Goal: Task Accomplishment & Management: Complete application form

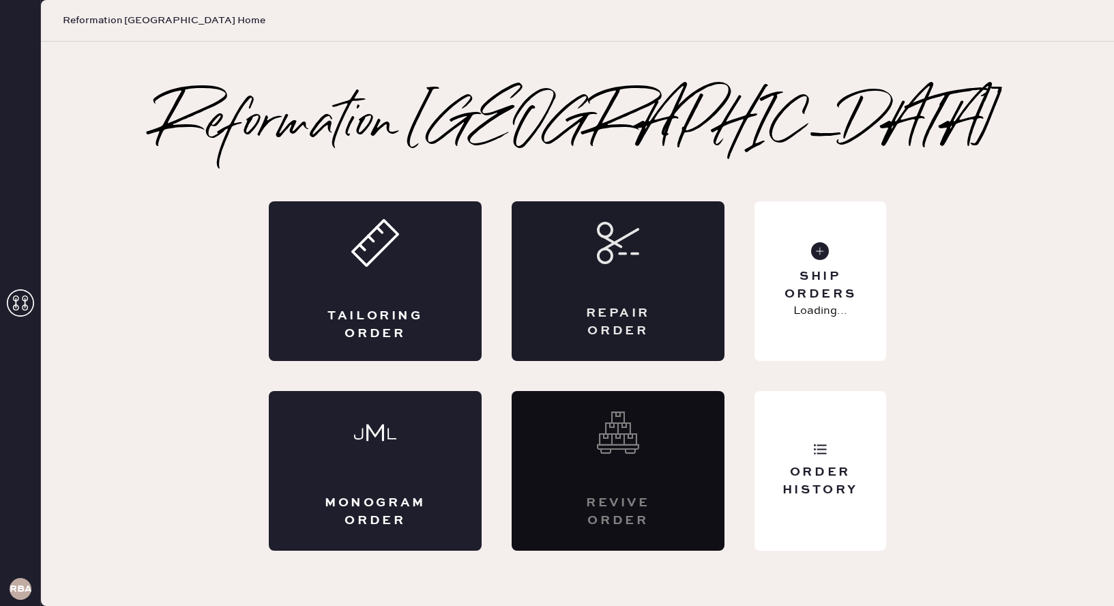
click at [608, 325] on div "Repair Order" at bounding box center [618, 322] width 104 height 34
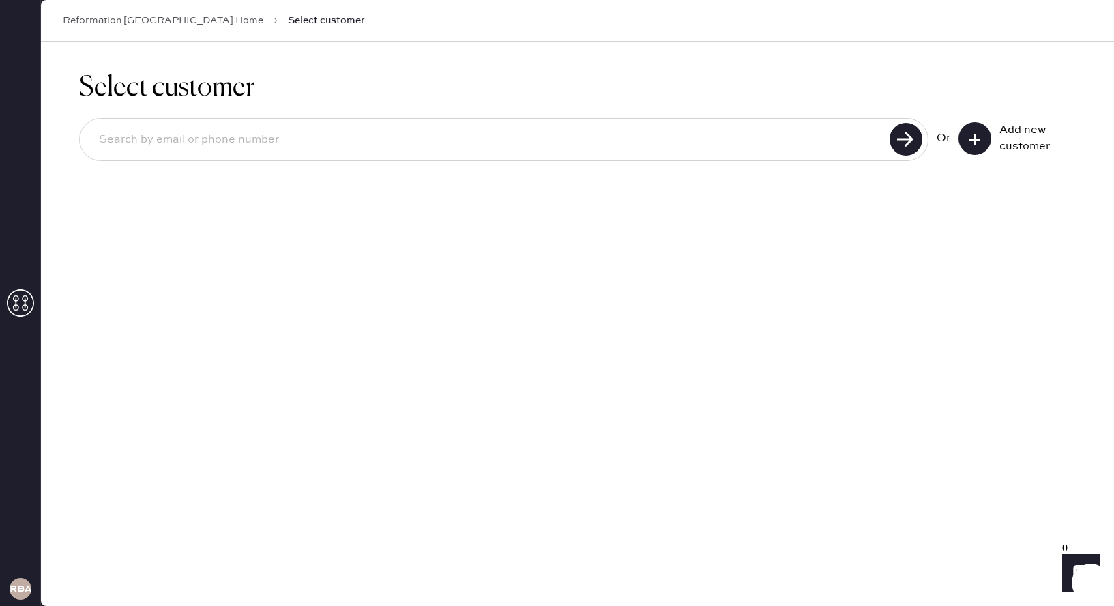
click at [668, 149] on input at bounding box center [486, 139] width 797 height 31
click at [975, 149] on button at bounding box center [974, 138] width 33 height 33
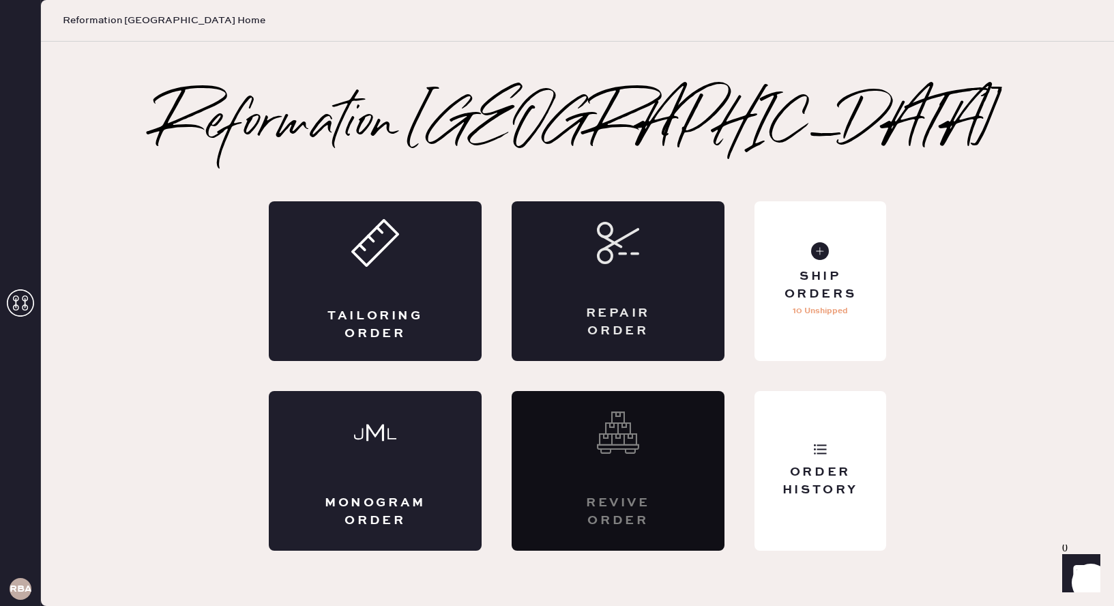
click at [570, 278] on div "Repair Order" at bounding box center [618, 281] width 213 height 160
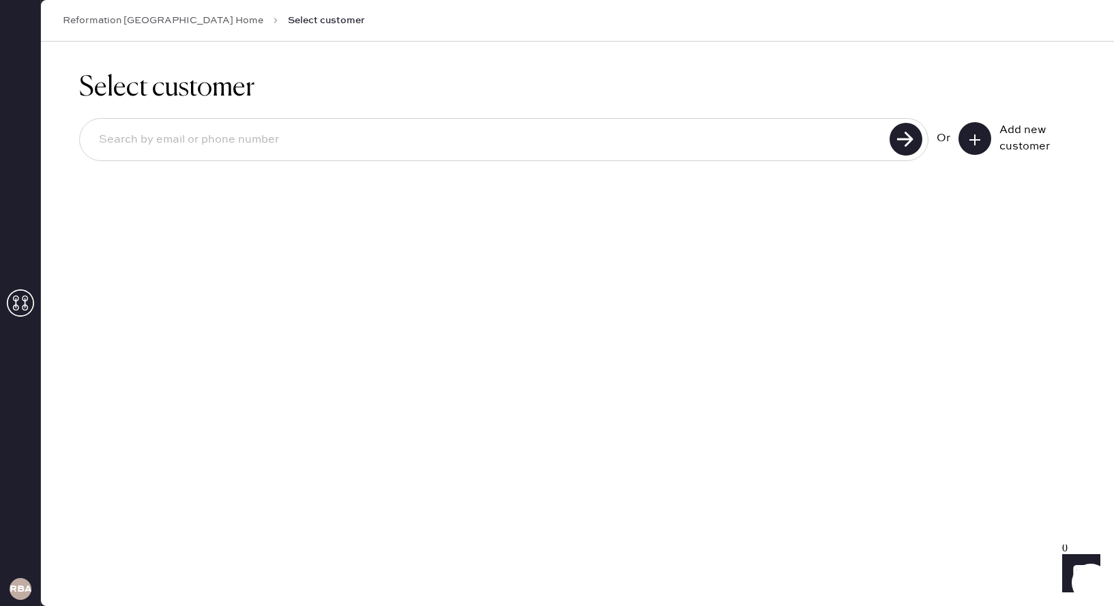
click at [463, 156] on div at bounding box center [503, 139] width 849 height 43
click at [445, 143] on input at bounding box center [486, 139] width 797 height 31
type input "[EMAIL_ADDRESS][DOMAIN_NAME]"
click at [910, 154] on use at bounding box center [905, 139] width 33 height 33
click at [368, 145] on input "[EMAIL_ADDRESS][DOMAIN_NAME]" at bounding box center [486, 139] width 797 height 31
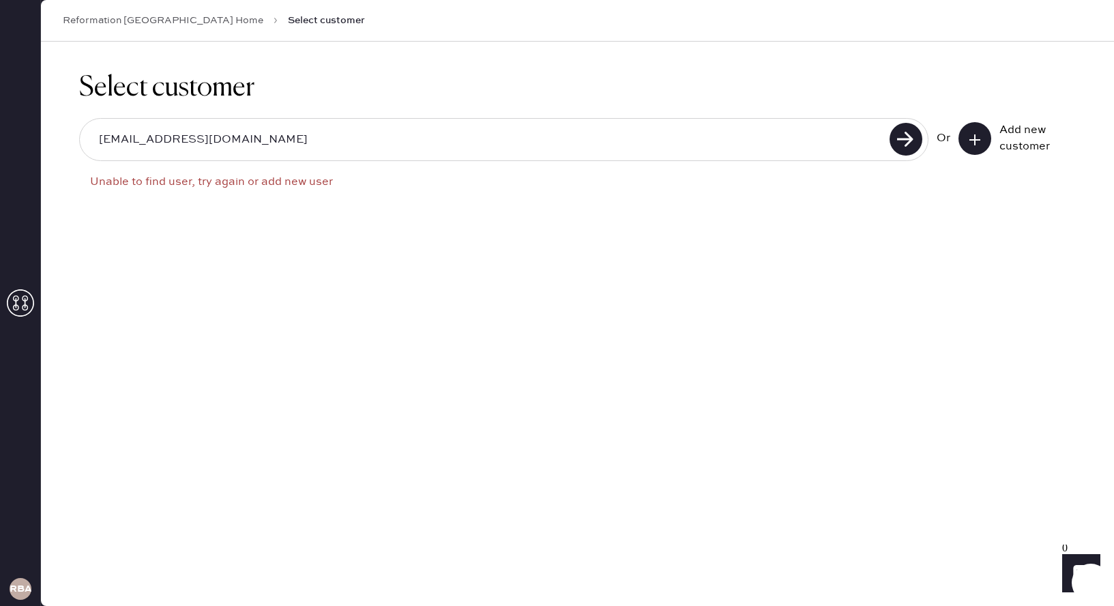
click at [368, 145] on input "[EMAIL_ADDRESS][DOMAIN_NAME]" at bounding box center [486, 139] width 797 height 31
click at [977, 130] on button at bounding box center [974, 138] width 33 height 33
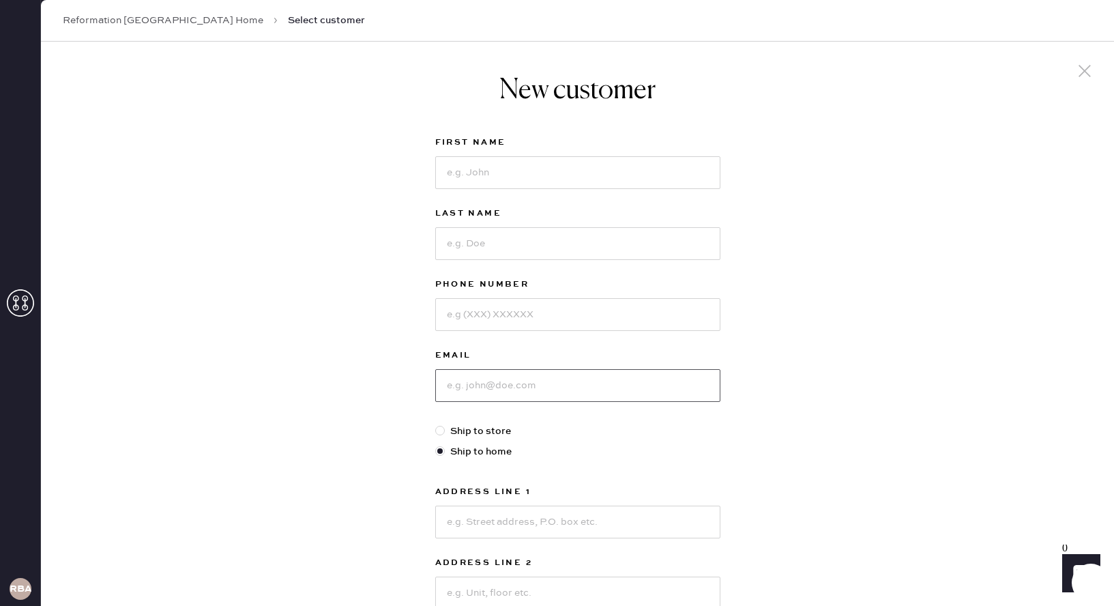
click at [550, 392] on input at bounding box center [577, 385] width 285 height 33
paste input "[EMAIL_ADDRESS][DOMAIN_NAME]"
type input "[EMAIL_ADDRESS][DOMAIN_NAME]"
click at [853, 364] on div "New customer First Name Last Name Phone Number Email [EMAIL_ADDRESS][DOMAIN_NAM…" at bounding box center [577, 465] width 1073 height 846
click at [625, 168] on input at bounding box center [577, 172] width 285 height 33
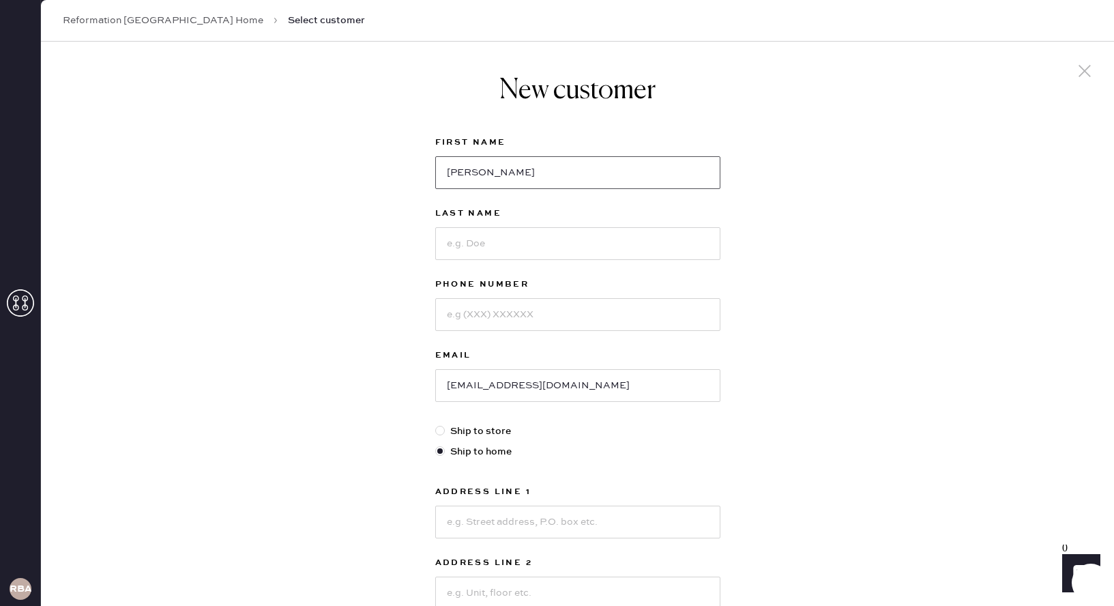
type input "[PERSON_NAME]"
click at [573, 242] on input at bounding box center [577, 243] width 285 height 33
type input "g"
type input "[PERSON_NAME]"
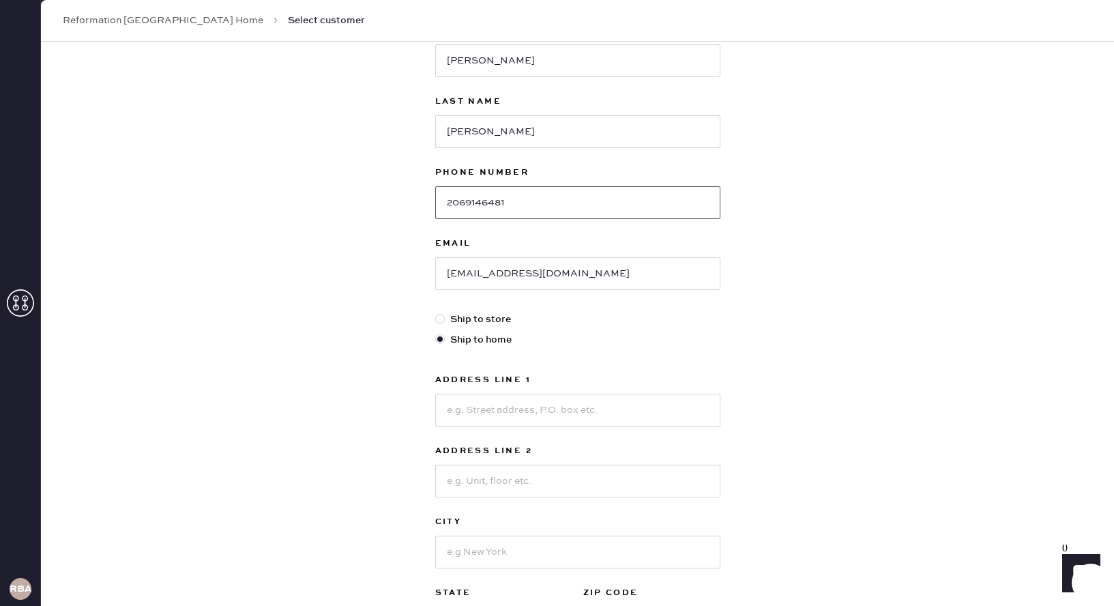
scroll to position [123, 0]
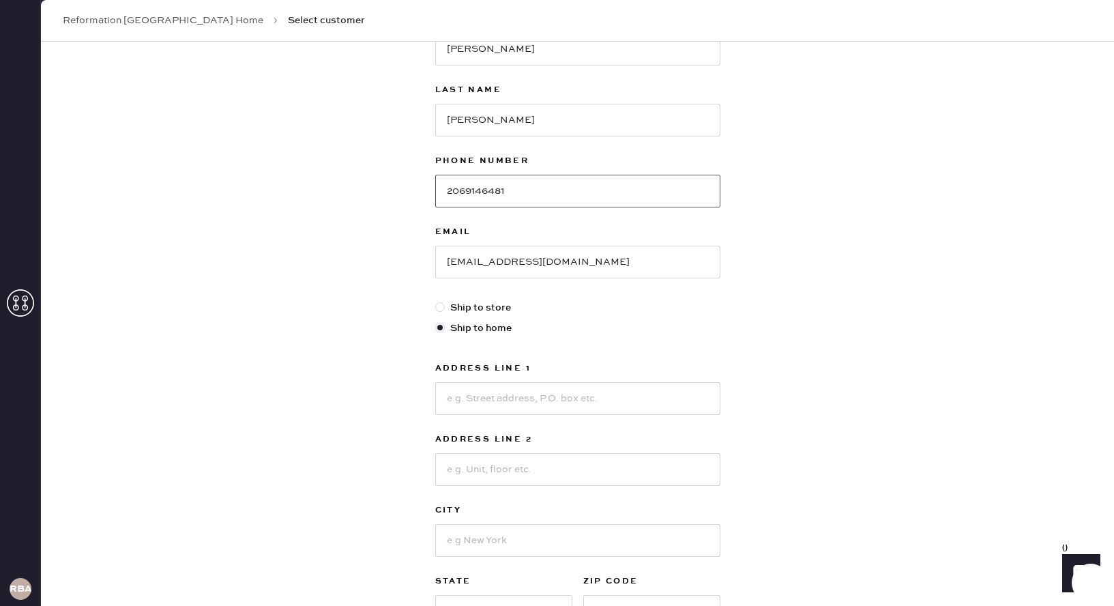
type input "2069146481"
click at [533, 407] on input at bounding box center [577, 398] width 285 height 33
type input "[STREET_ADDRESS][US_STATE]"
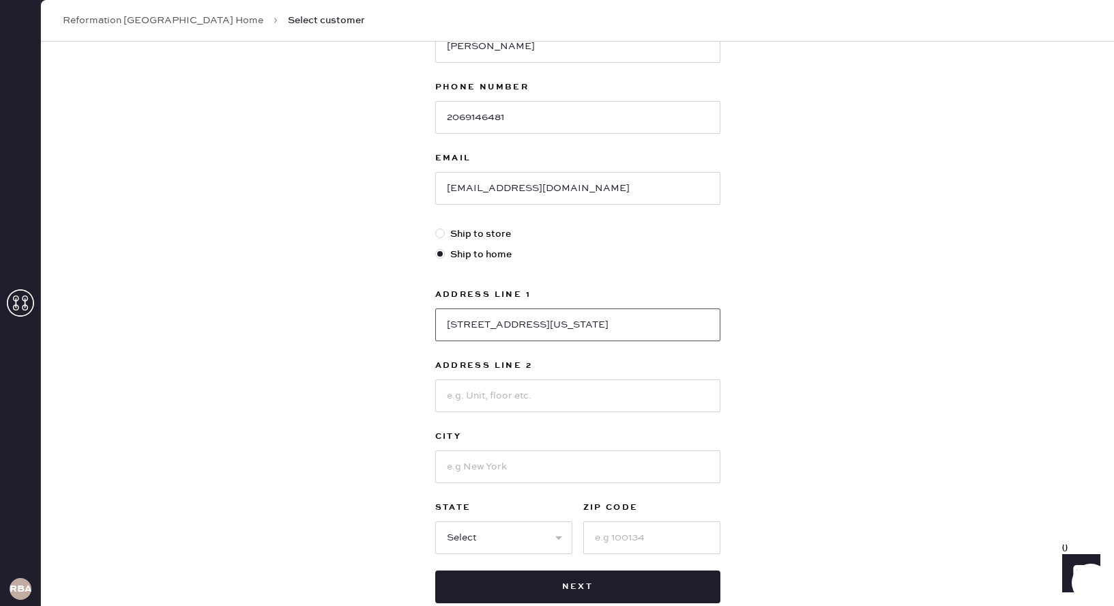
scroll to position [198, 0]
click at [530, 387] on input at bounding box center [577, 395] width 285 height 33
type input "201"
click at [516, 458] on input at bounding box center [577, 466] width 285 height 33
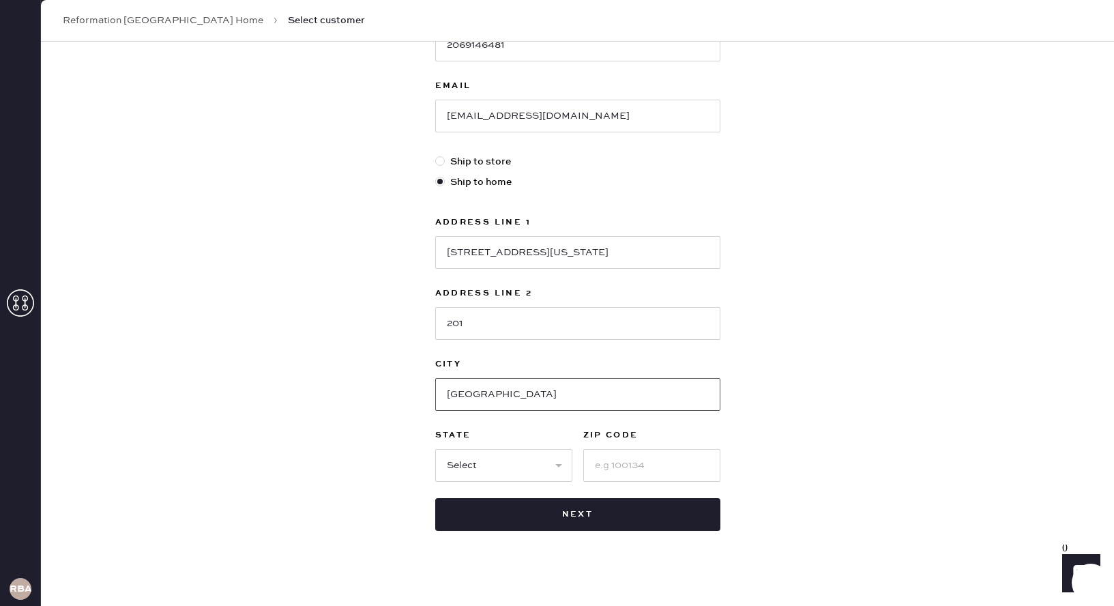
scroll to position [270, 0]
type input "[GEOGRAPHIC_DATA]"
click at [508, 458] on select "Select AK AL AR AZ CA CO CT [GEOGRAPHIC_DATA] DE FL [GEOGRAPHIC_DATA] HI [GEOGR…" at bounding box center [503, 464] width 137 height 33
select select "MA"
click at [435, 448] on select "Select AK AL AR AZ CA CO CT [GEOGRAPHIC_DATA] DE FL [GEOGRAPHIC_DATA] HI [GEOGR…" at bounding box center [503, 464] width 137 height 33
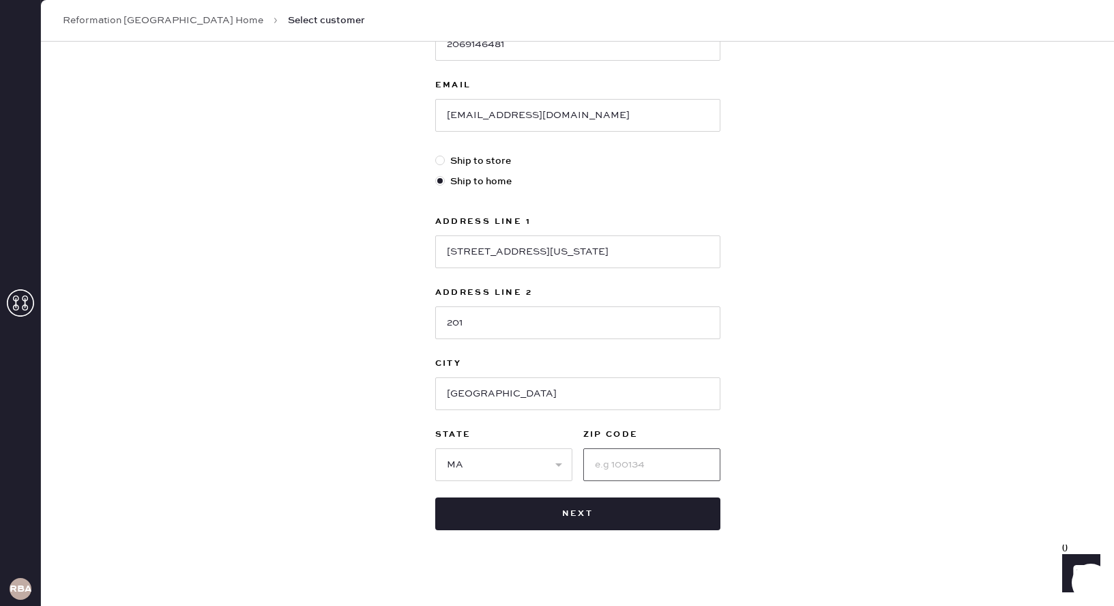
click at [677, 459] on input at bounding box center [651, 464] width 137 height 33
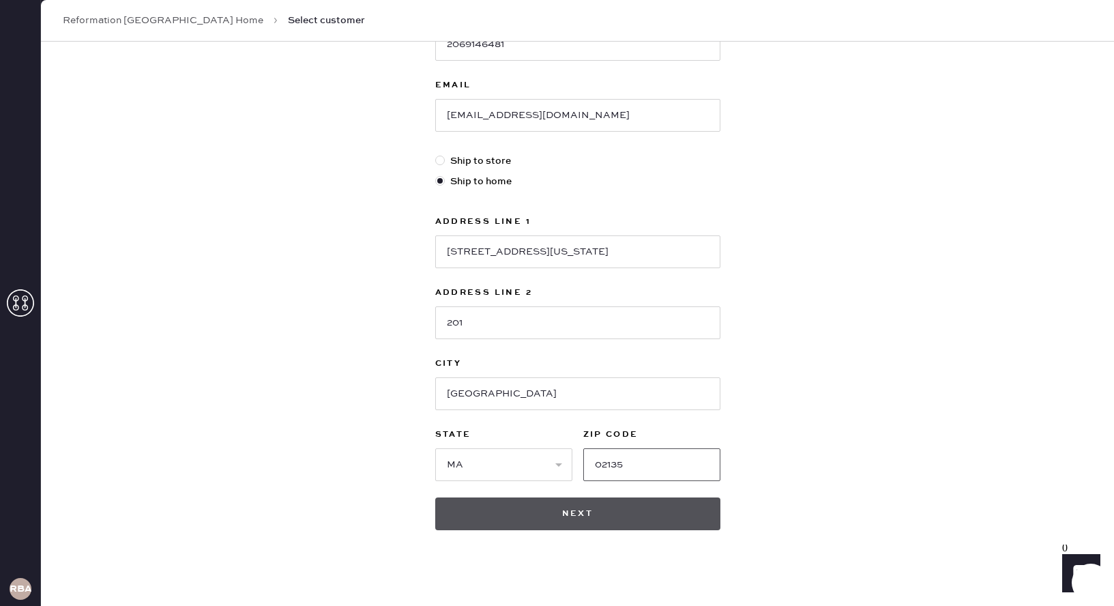
type input "02135"
click at [655, 509] on button "Next" at bounding box center [577, 513] width 285 height 33
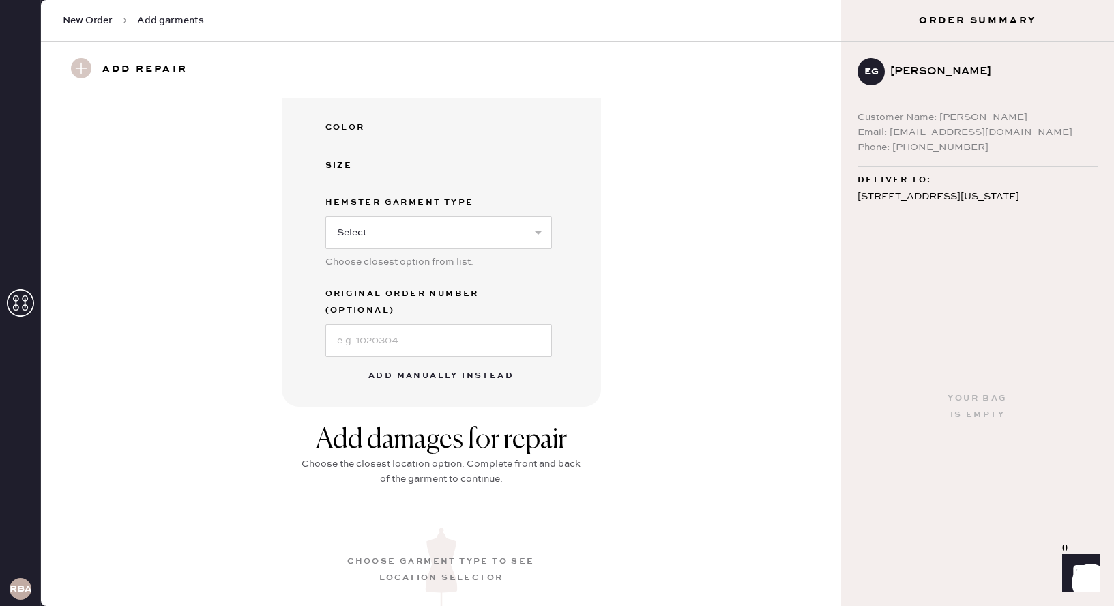
click at [466, 362] on button "Add manually instead" at bounding box center [441, 375] width 162 height 27
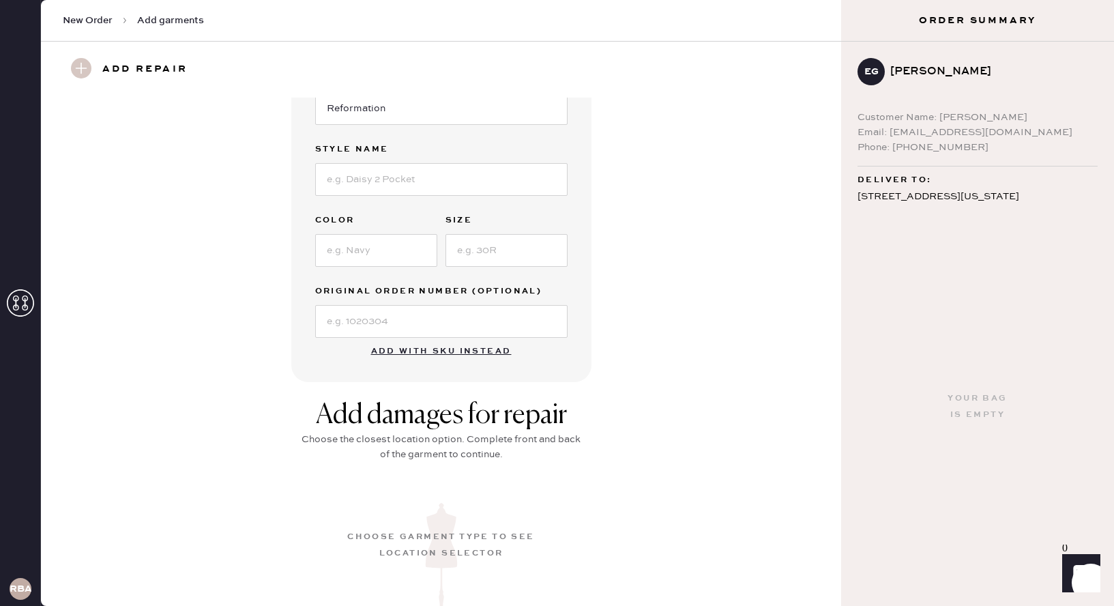
click at [465, 349] on button "Add with SKU instead" at bounding box center [441, 351] width 157 height 27
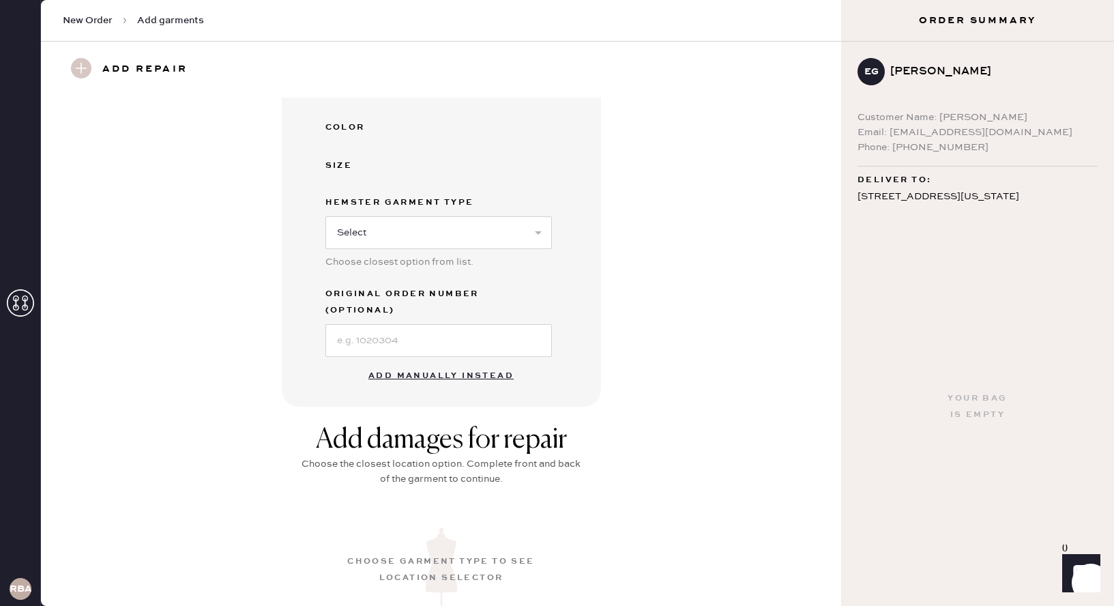
click at [477, 362] on button "Add manually instead" at bounding box center [441, 375] width 162 height 27
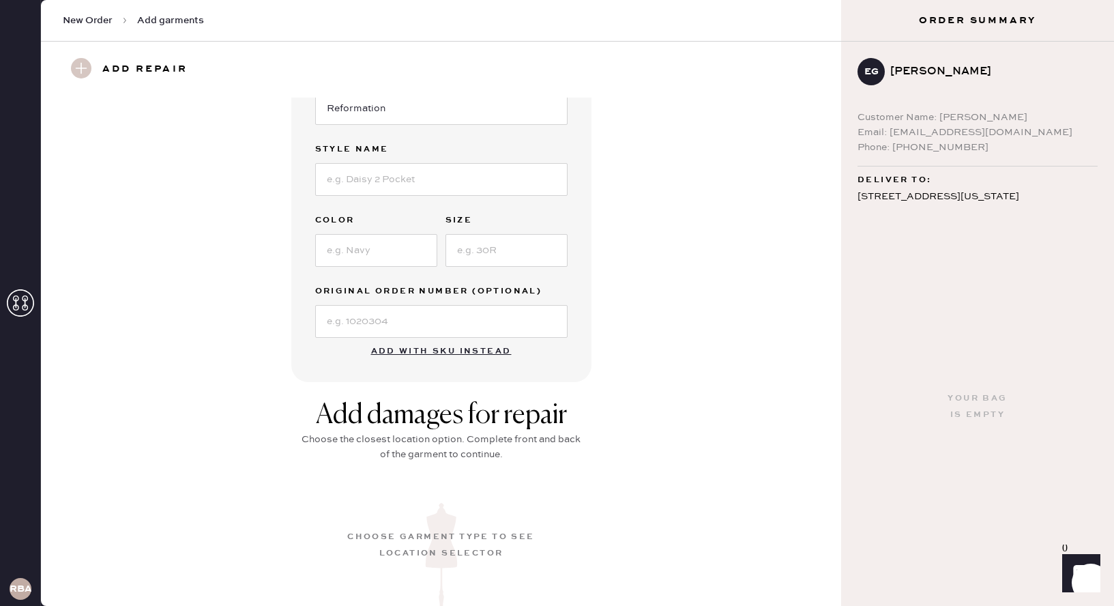
scroll to position [0, 0]
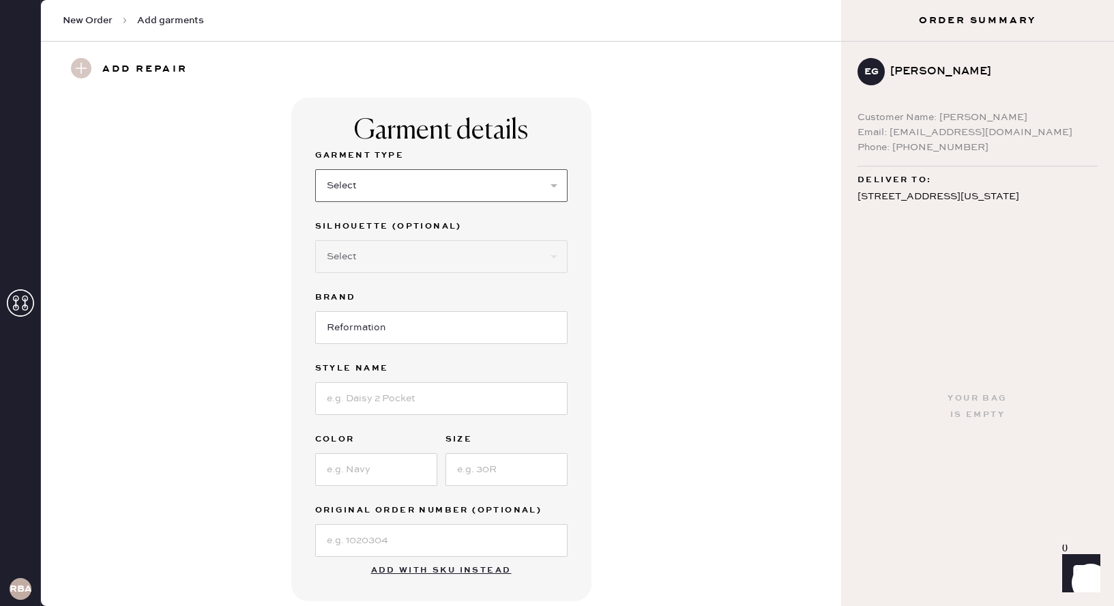
click at [437, 190] on select "Select Basic Skirt Jeans Leggings Pants Shorts Basic Sleeved Dress Basic Sleeve…" at bounding box center [441, 185] width 252 height 33
select select "15"
click at [315, 169] on select "Select Basic Skirt Jeans Leggings Pants Shorts Basic Sleeved Dress Basic Sleeve…" at bounding box center [441, 185] width 252 height 33
click at [392, 408] on input at bounding box center [441, 398] width 252 height 33
type input "[PERSON_NAME] Top"
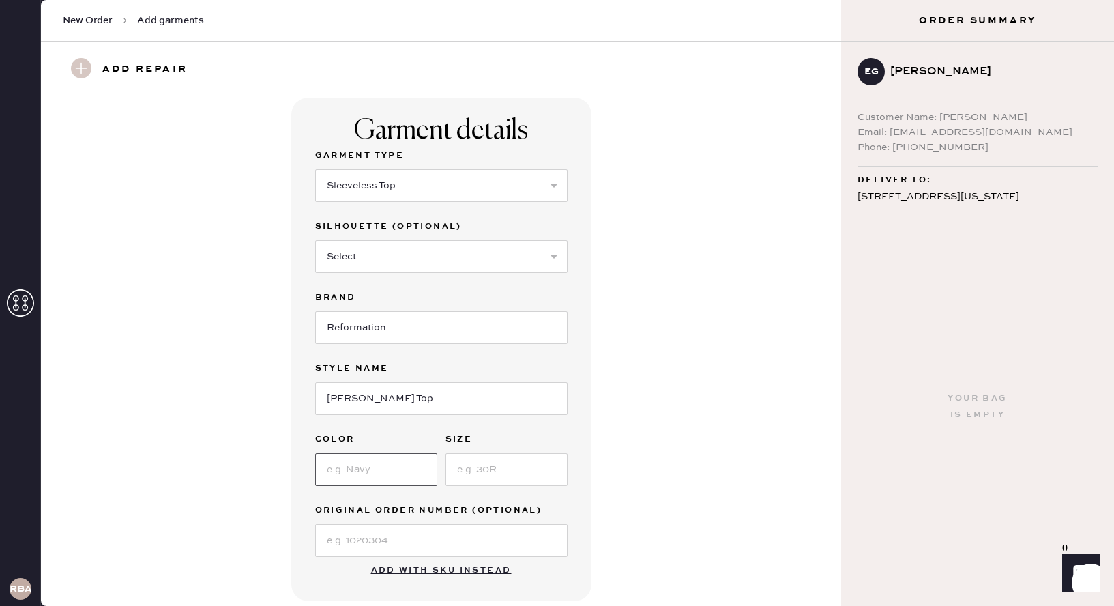
click at [371, 464] on input at bounding box center [376, 469] width 122 height 33
type input "Mole"
click at [532, 473] on input at bounding box center [506, 469] width 122 height 33
type input "xs"
click at [662, 451] on div "Garment details Garment Type Select Basic Skirt Jeans Leggings Pants Shorts Bas…" at bounding box center [440, 349] width 751 height 503
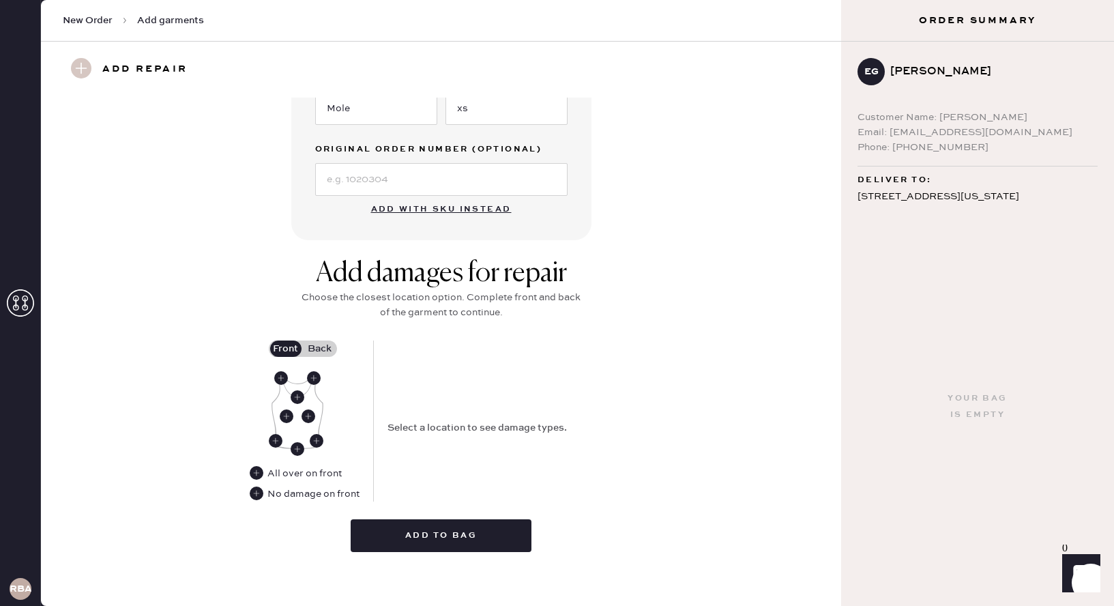
scroll to position [366, 0]
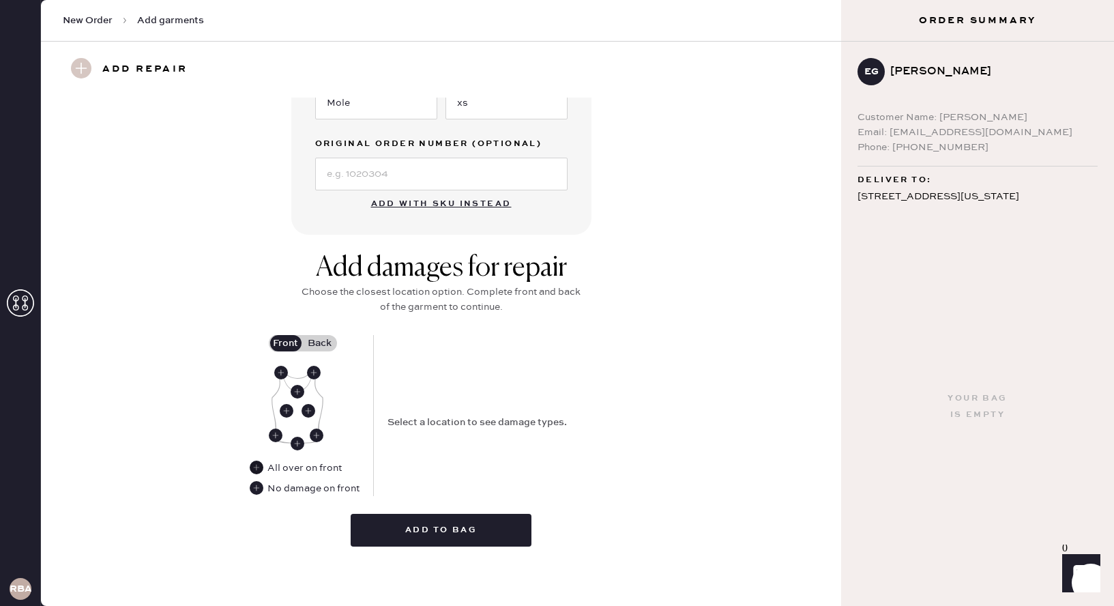
click at [258, 469] on use at bounding box center [257, 467] width 14 height 14
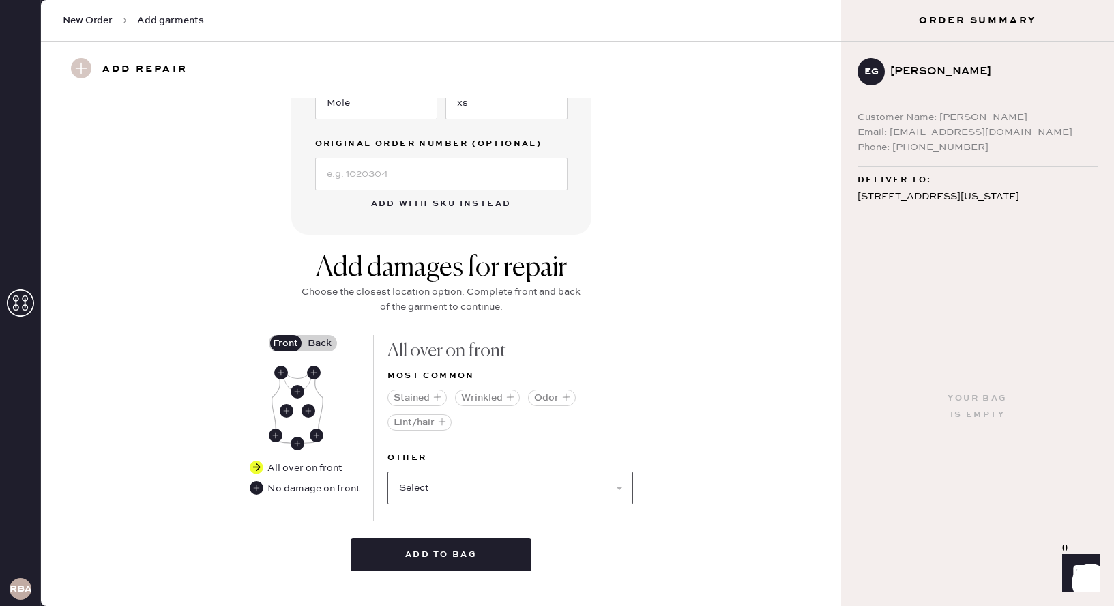
click at [504, 482] on select "Select Broken / Ripped Hem Broken Beads Broken Belt Loop Broken Button Broken C…" at bounding box center [510, 487] width 246 height 33
select select "1496"
click at [387, 471] on select "Select Broken / Ripped Hem Broken Beads Broken Belt Loop Broken Button Broken C…" at bounding box center [510, 487] width 246 height 33
select select
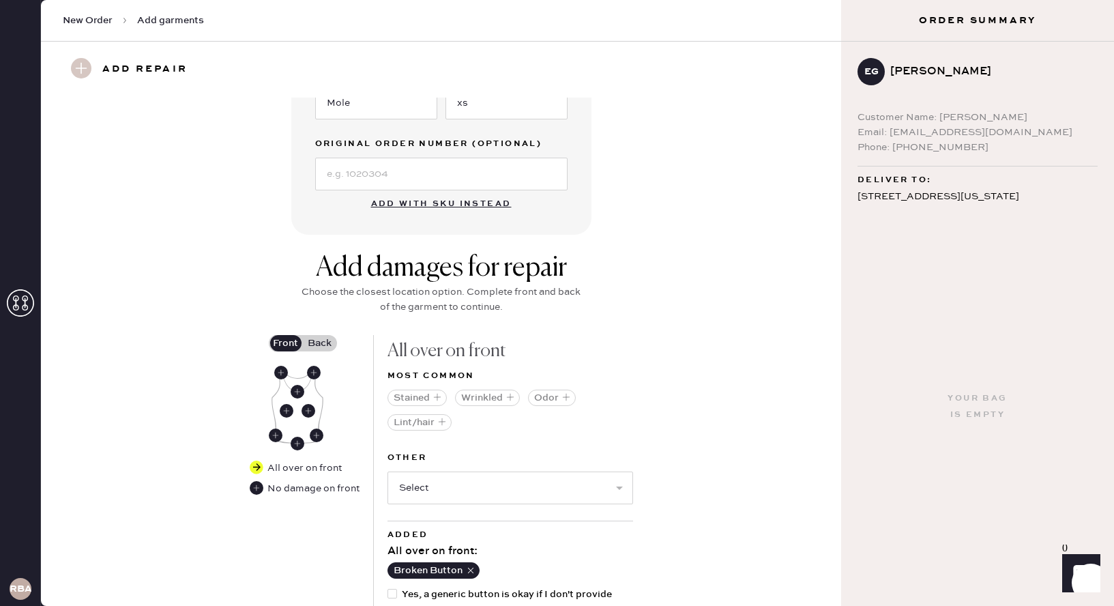
click at [725, 421] on div "Add damages for repair Choose the closest location option. Complete front and b…" at bounding box center [440, 465] width 751 height 426
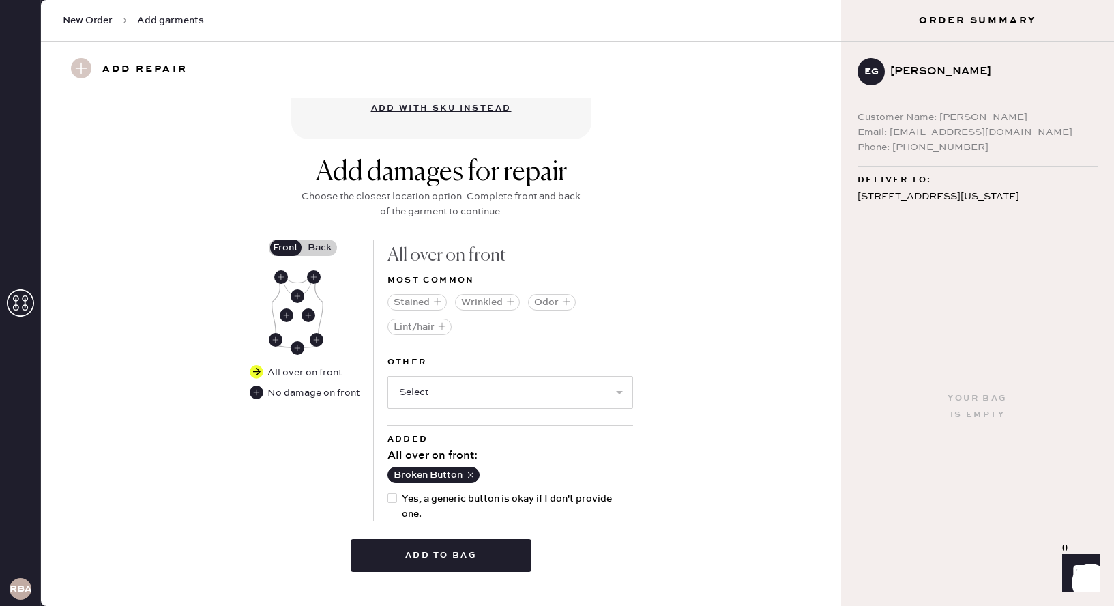
scroll to position [487, 0]
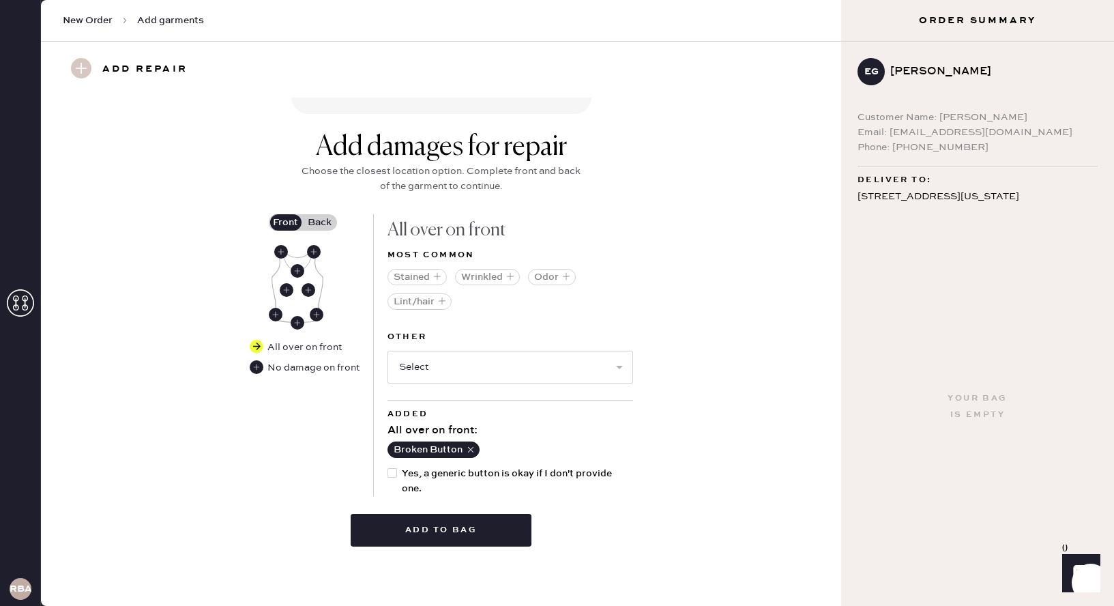
click at [390, 475] on div at bounding box center [392, 473] width 10 height 10
click at [388, 467] on input "Yes, a generic button is okay if I don't provide one." at bounding box center [387, 466] width 1 height 1
checkbox input "true"
click at [576, 374] on select "Select Broken / Ripped Hem Broken Beads Broken Belt Loop Broken Cup Broken Elas…" at bounding box center [510, 367] width 246 height 33
click at [462, 532] on button "Add to bag" at bounding box center [441, 530] width 181 height 33
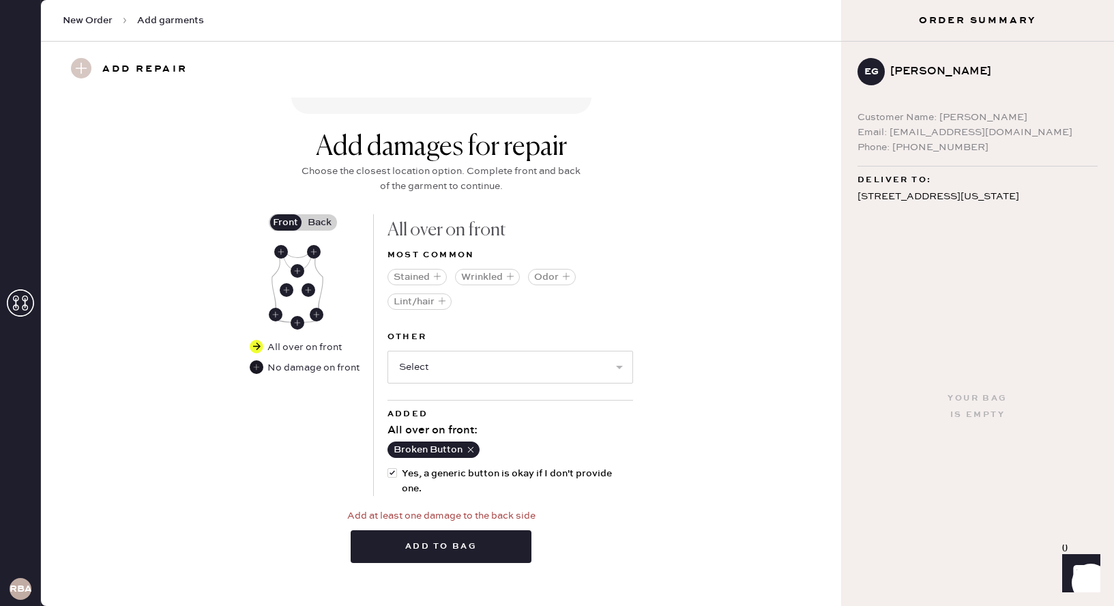
click at [261, 364] on use at bounding box center [257, 367] width 14 height 14
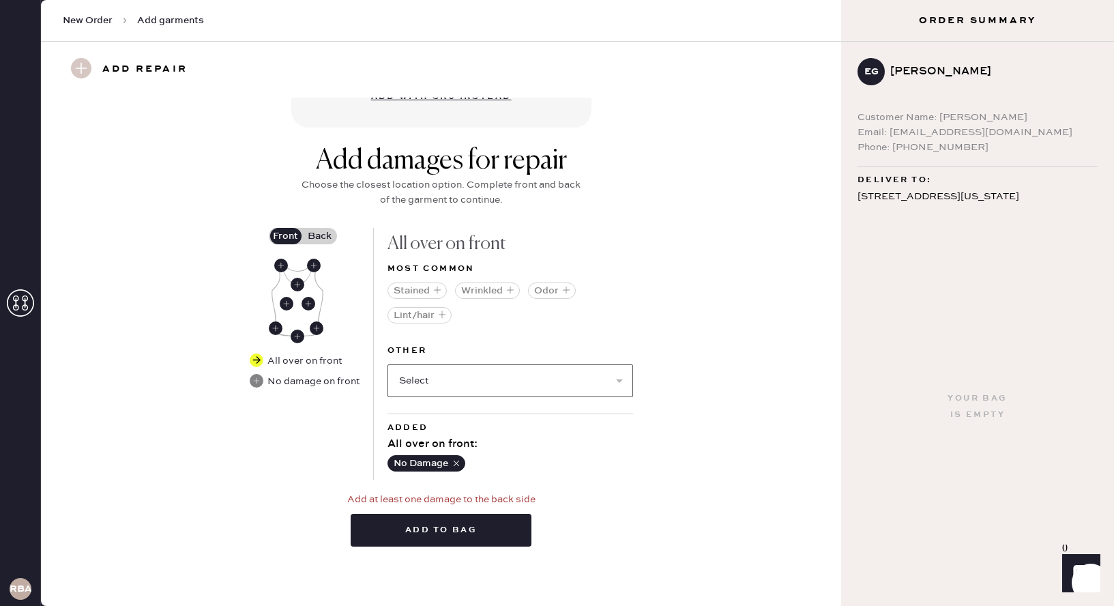
click at [496, 380] on select "Select Broken / Ripped Hem Broken Beads Broken Belt Loop Broken Button Broken C…" at bounding box center [510, 380] width 246 height 33
select select "1496"
click at [387, 364] on select "Select Broken / Ripped Hem Broken Beads Broken Belt Loop Broken Button Broken C…" at bounding box center [510, 380] width 246 height 33
select select
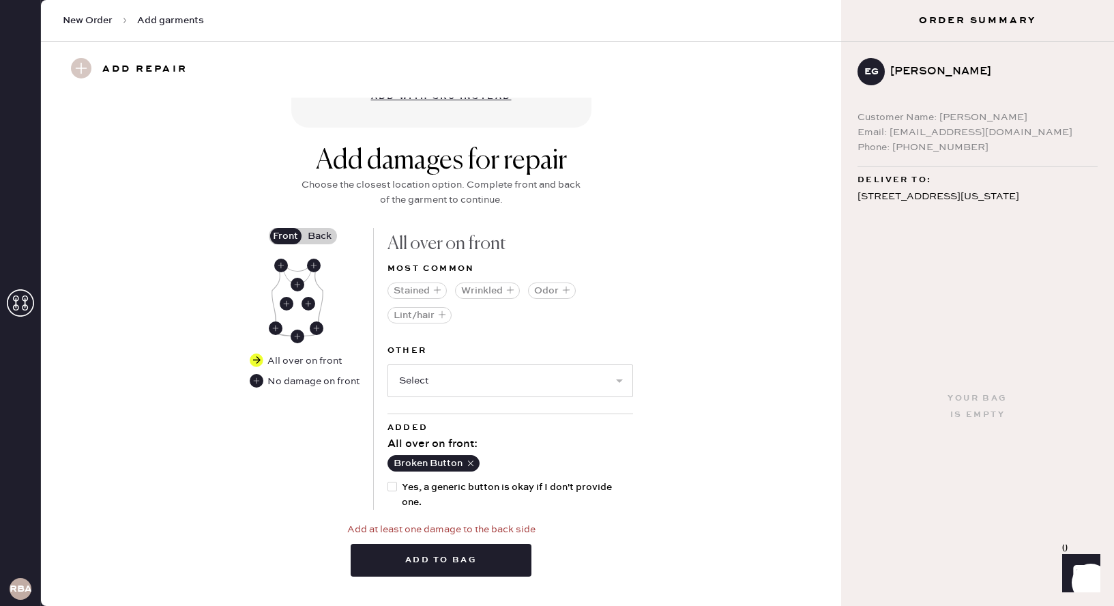
click at [648, 498] on div "Add damages for repair Choose the closest location option. Complete front and b…" at bounding box center [440, 366] width 751 height 442
click at [395, 485] on div at bounding box center [392, 487] width 10 height 10
click at [388, 480] on input "Yes, a generic button is okay if I don't provide one." at bounding box center [387, 480] width 1 height 1
checkbox input "true"
click at [417, 559] on button "Add to bag" at bounding box center [441, 560] width 181 height 33
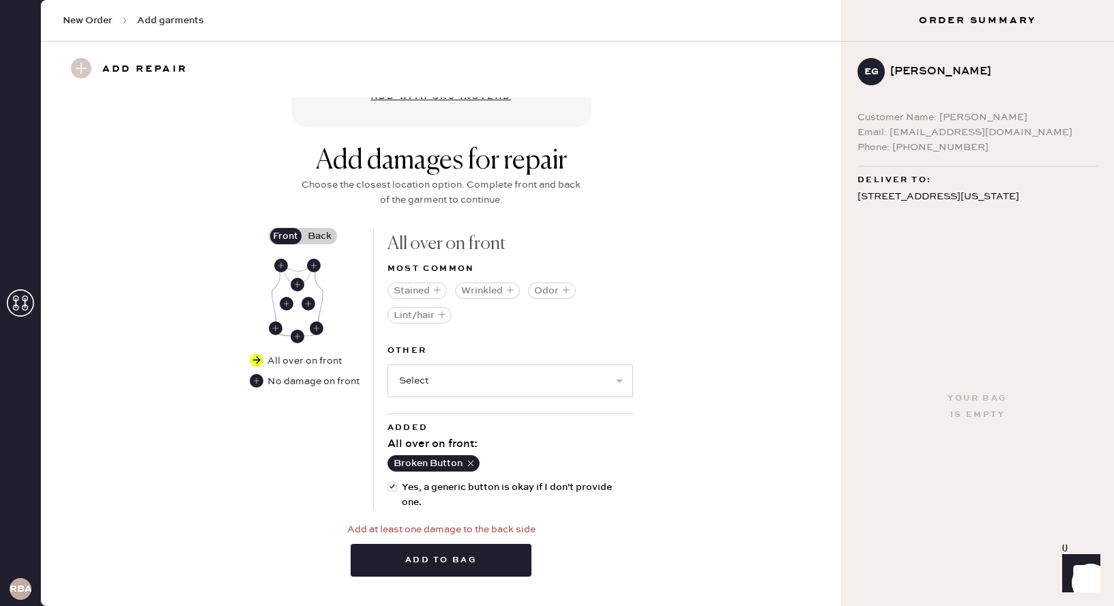
click at [322, 235] on label "Back" at bounding box center [320, 236] width 34 height 16
click at [320, 236] on input "Back" at bounding box center [320, 236] width 0 height 0
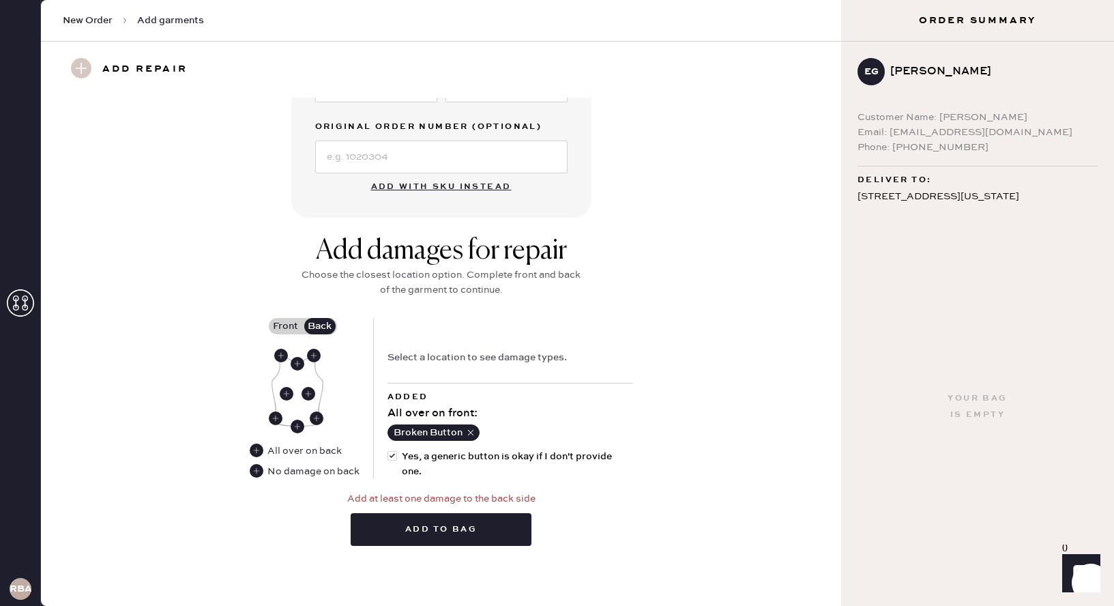
scroll to position [383, 0]
click at [260, 471] on use at bounding box center [257, 472] width 14 height 14
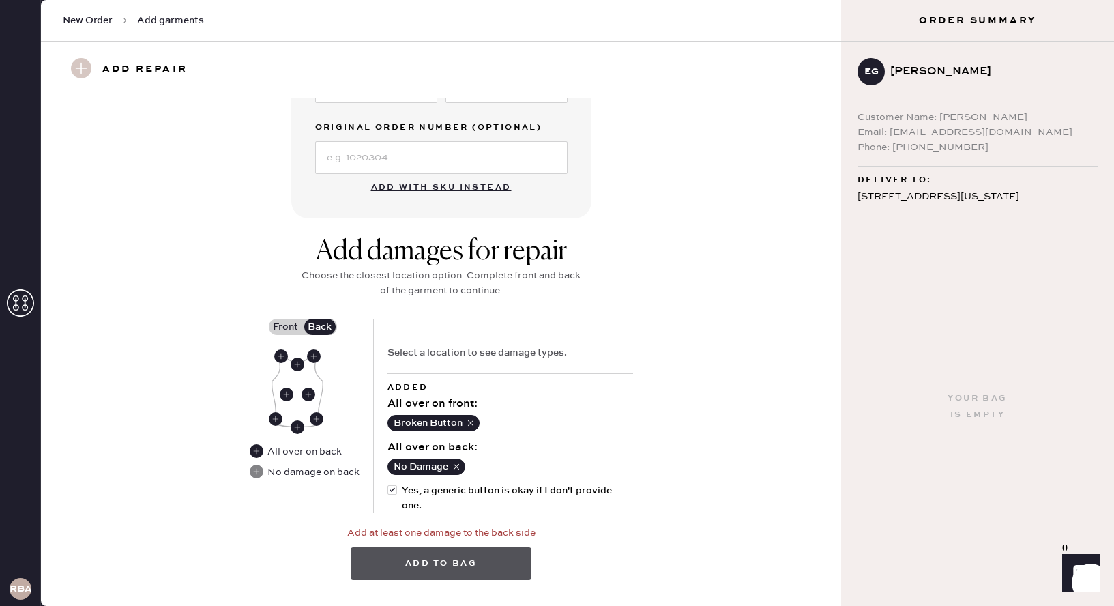
click at [452, 561] on button "Add to bag" at bounding box center [441, 563] width 181 height 33
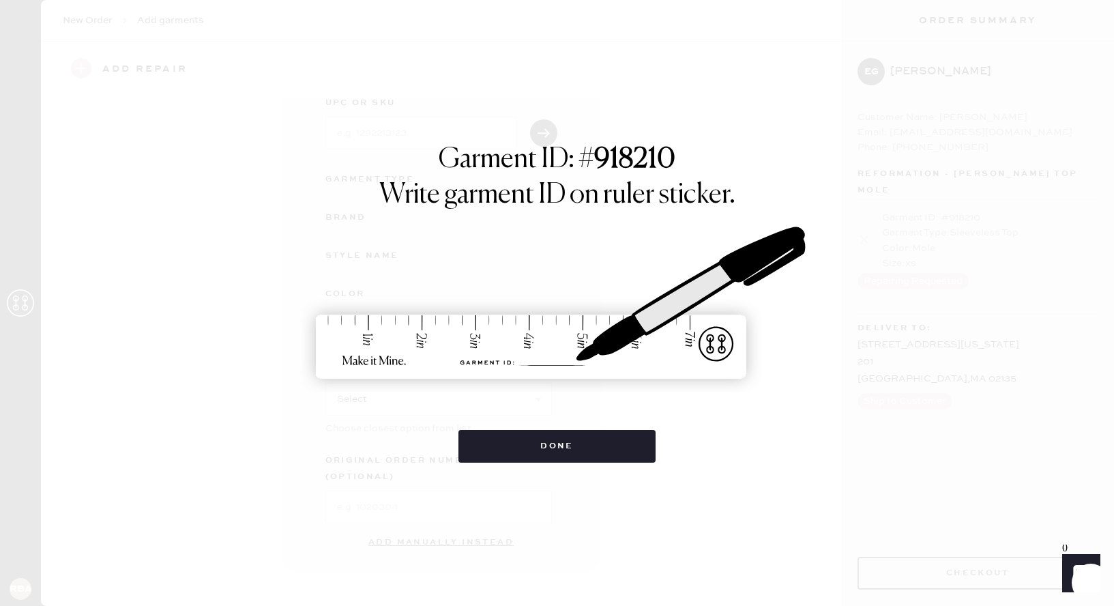
scroll to position [65, 0]
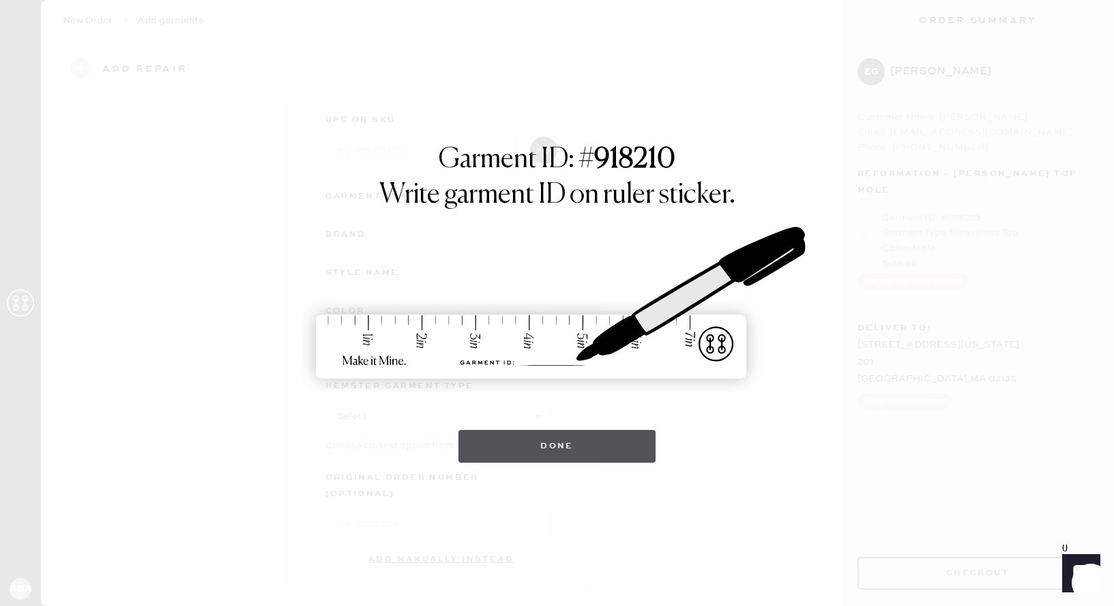
click at [598, 443] on button "Done" at bounding box center [556, 446] width 197 height 33
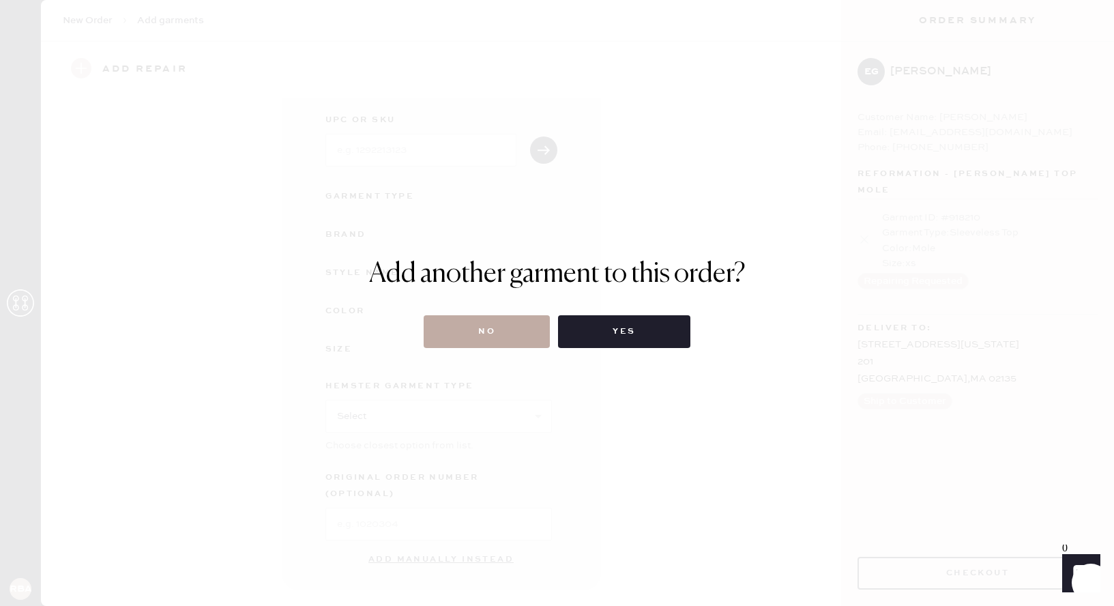
click at [504, 336] on button "No" at bounding box center [487, 331] width 126 height 33
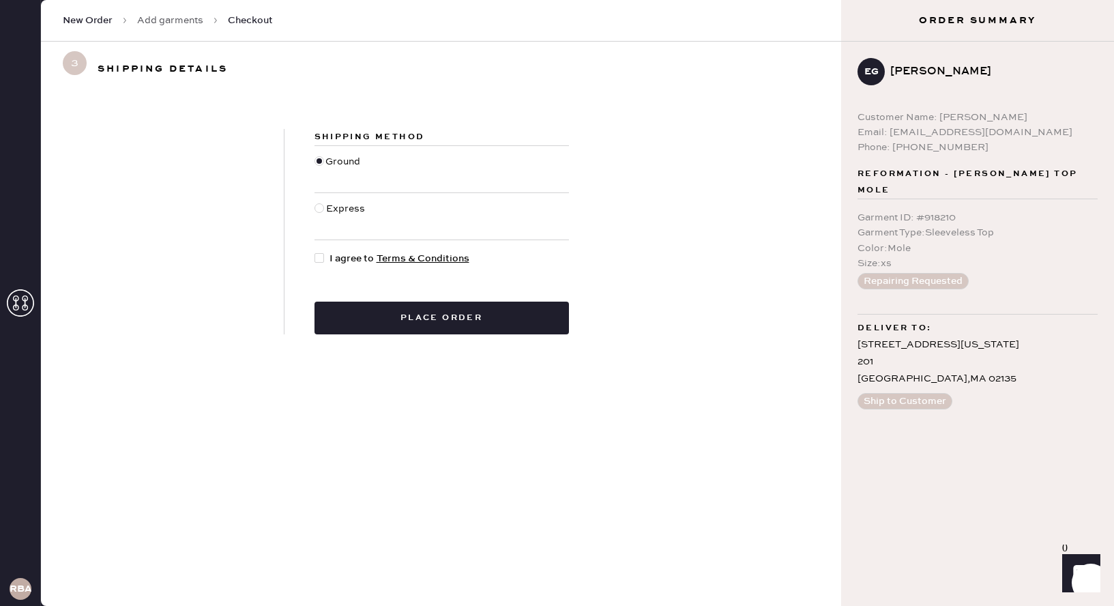
click at [326, 255] on div at bounding box center [321, 258] width 15 height 15
click at [315, 252] on input "I agree to Terms & Conditions" at bounding box center [314, 251] width 1 height 1
checkbox input "true"
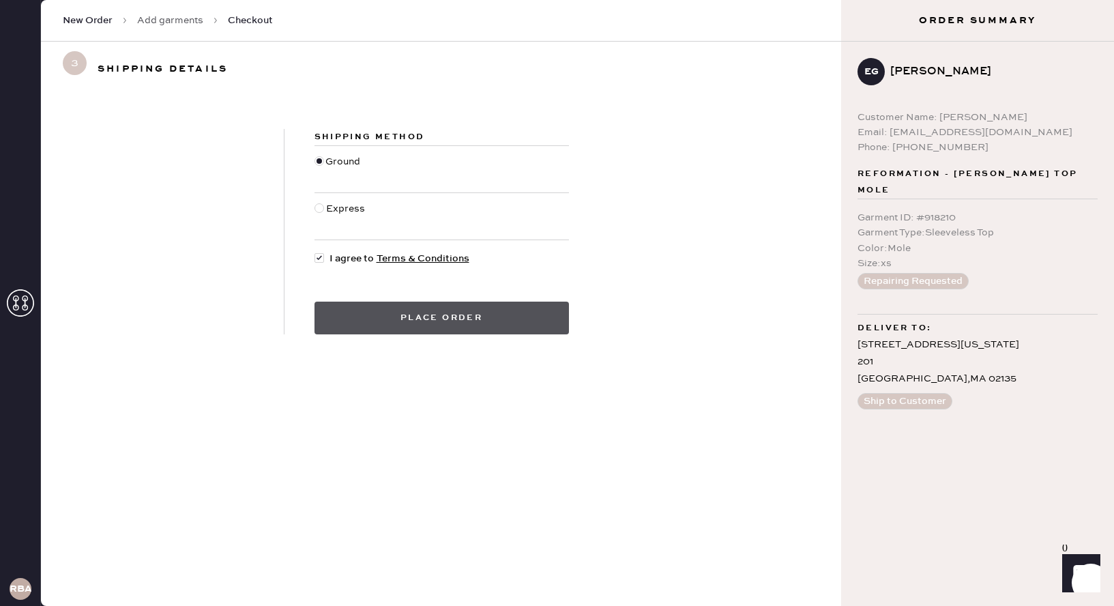
click at [389, 303] on button "Place order" at bounding box center [441, 317] width 254 height 33
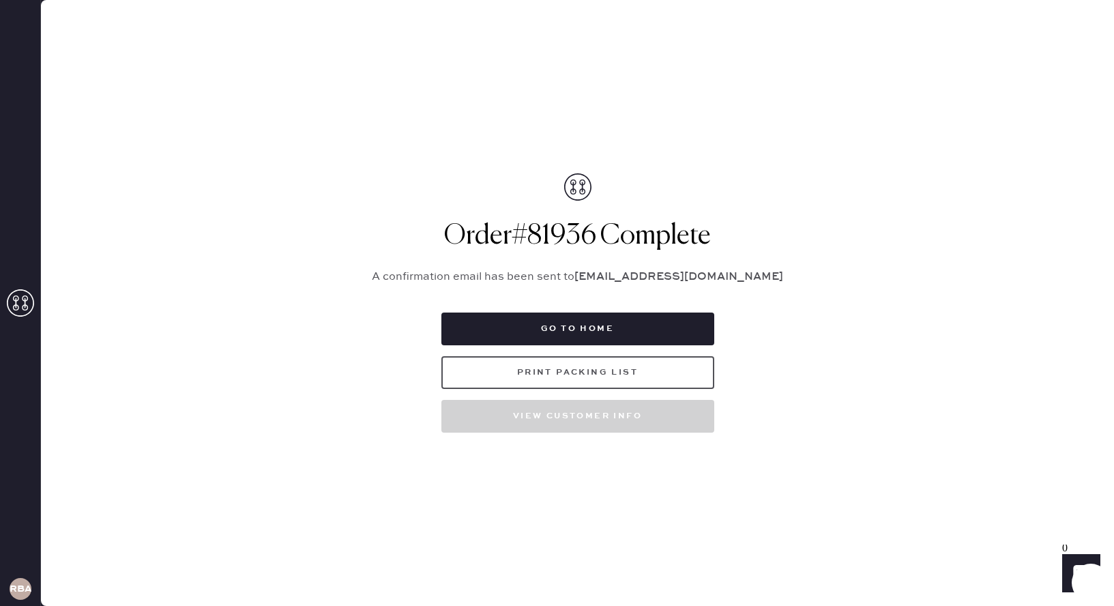
click at [581, 363] on button "Print Packing List" at bounding box center [577, 372] width 273 height 33
